Goal: Transaction & Acquisition: Purchase product/service

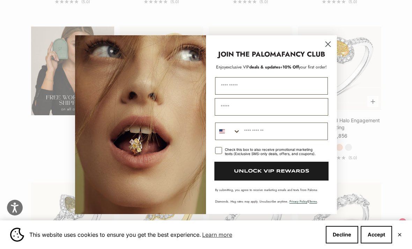
scroll to position [1090, 0]
click at [330, 50] on circle "Close dialog" at bounding box center [328, 44] width 12 height 12
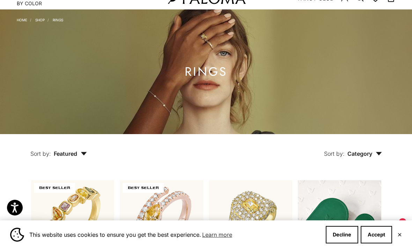
scroll to position [0, 0]
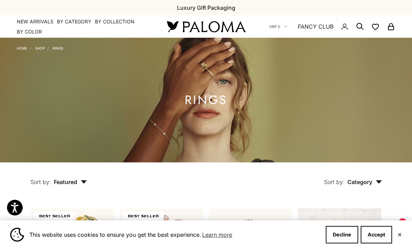
click at [58, 50] on link "Rings" at bounding box center [58, 48] width 10 height 4
click at [340, 234] on button "Decline" at bounding box center [342, 234] width 32 height 17
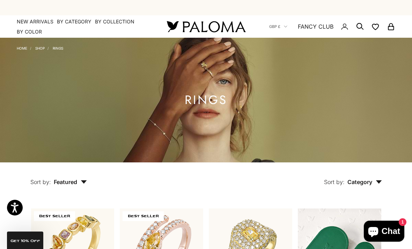
click at [55, 50] on link "Rings" at bounding box center [58, 48] width 10 height 4
click at [362, 24] on icon "Secondary navigation" at bounding box center [360, 26] width 8 height 8
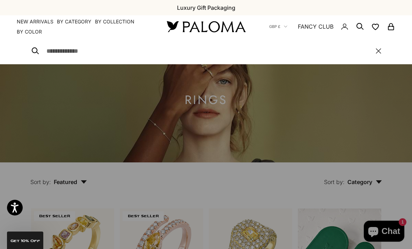
click at [54, 48] on input "Search" at bounding box center [207, 51] width 322 height 10
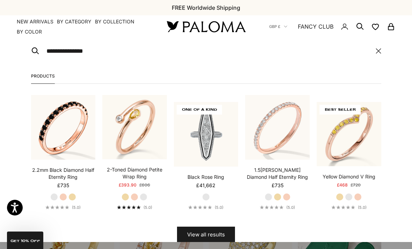
type input "**********"
click at [206, 234] on button "View all results" at bounding box center [206, 235] width 58 height 17
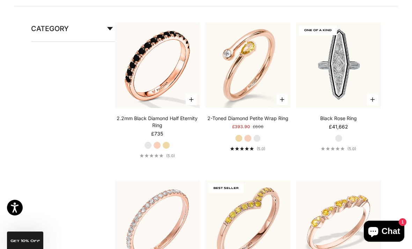
scroll to position [118, 0]
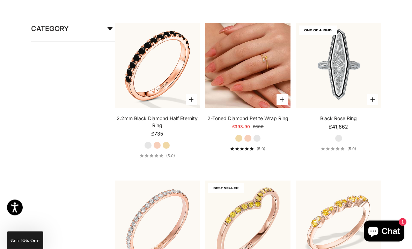
click at [247, 80] on img at bounding box center [247, 65] width 85 height 85
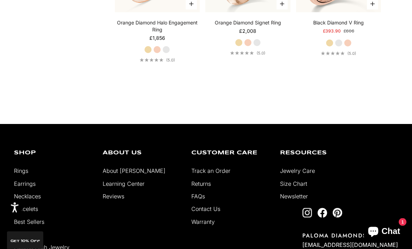
scroll to position [2539, 0]
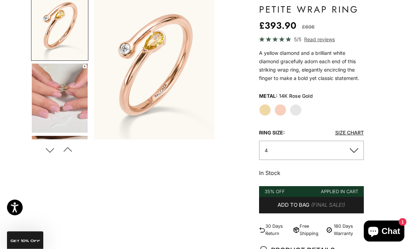
scroll to position [79, 0]
click at [55, 112] on img "Go to item 4" at bounding box center [60, 98] width 56 height 69
click at [145, 80] on img "Item 2 of 14" at bounding box center [154, 65] width 120 height 149
